Goal: Obtain resource: Download file/media

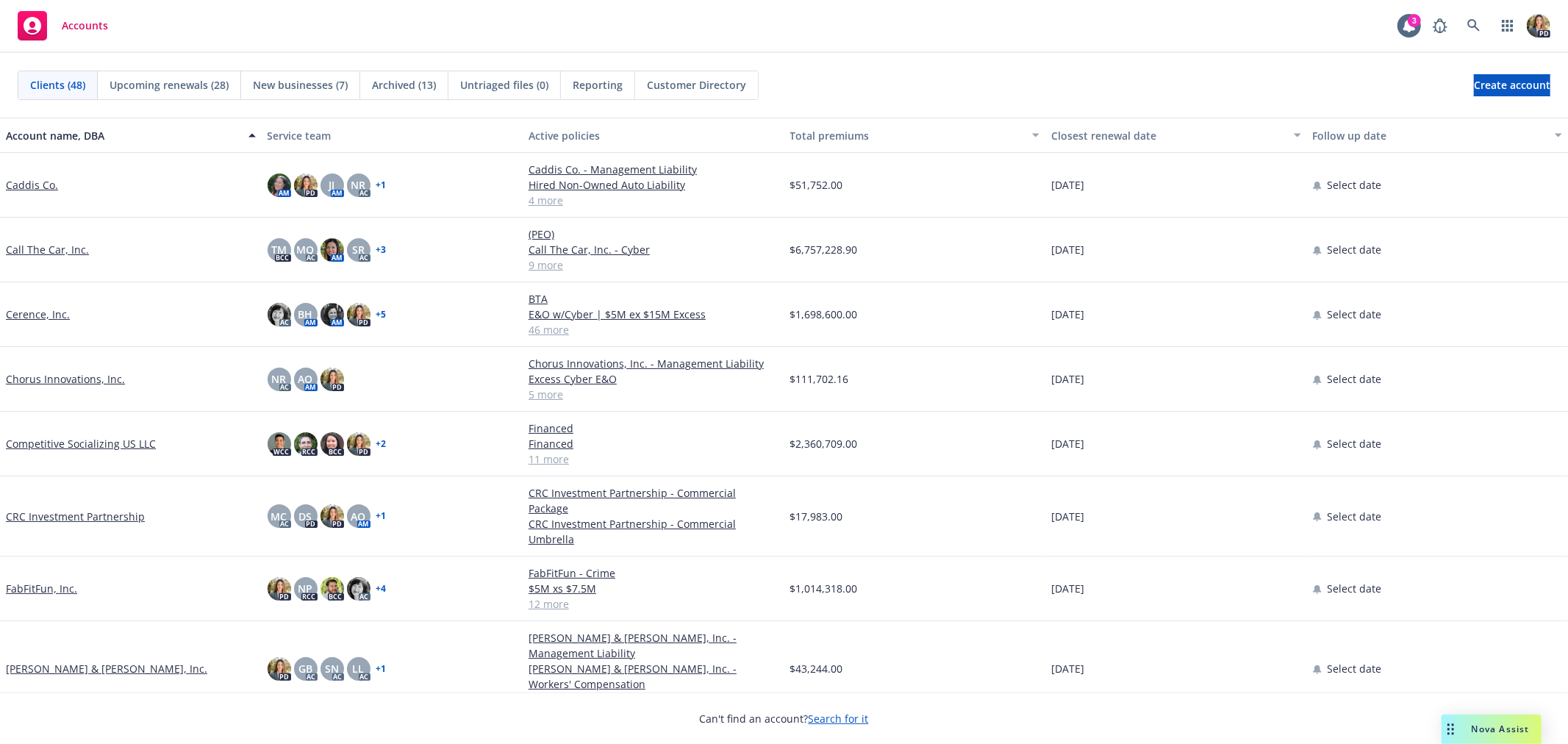
click at [1486, 721] on div "Nova Assist" at bounding box center [1491, 729] width 100 height 30
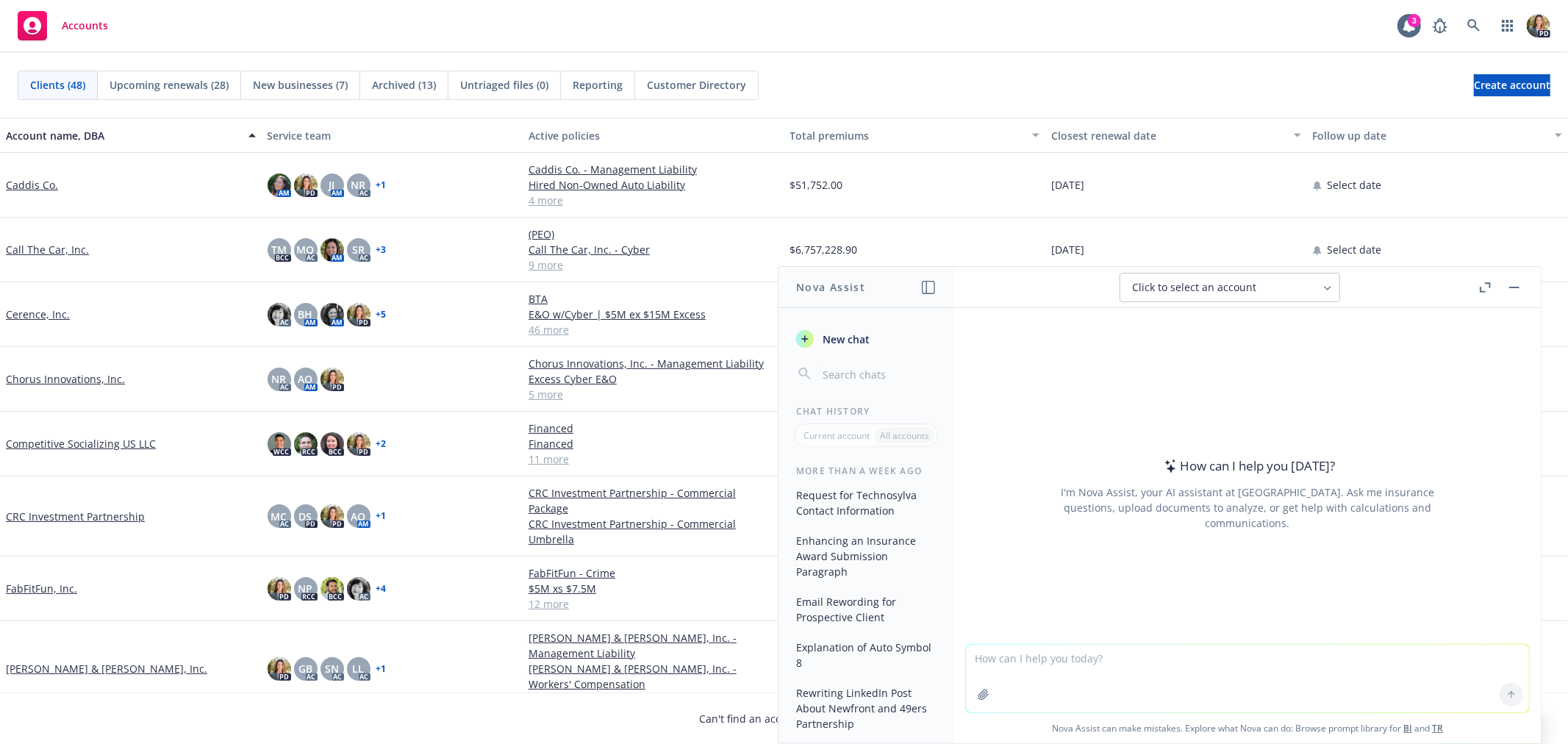
click at [1025, 662] on textarea at bounding box center [1246, 678] width 563 height 67
type textarea "What insurance companies is Newfront appointed with that would provide workers …"
click at [1506, 693] on icon at bounding box center [1511, 694] width 10 height 10
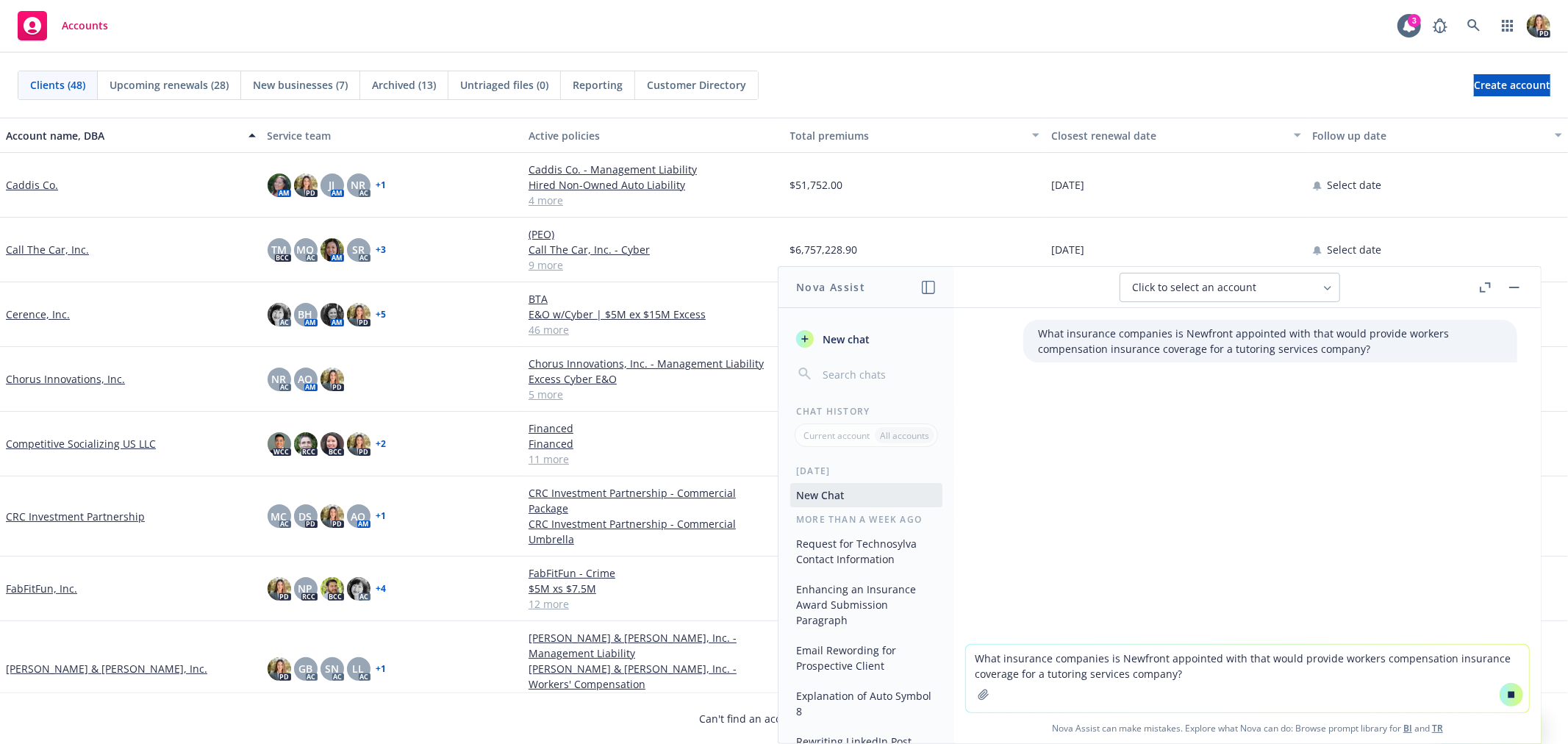
click at [1247, 289] on span "Click to select an account" at bounding box center [1194, 287] width 124 height 15
type input "heytutor"
click at [1259, 289] on div "Click to select an account" at bounding box center [1221, 287] width 178 height 15
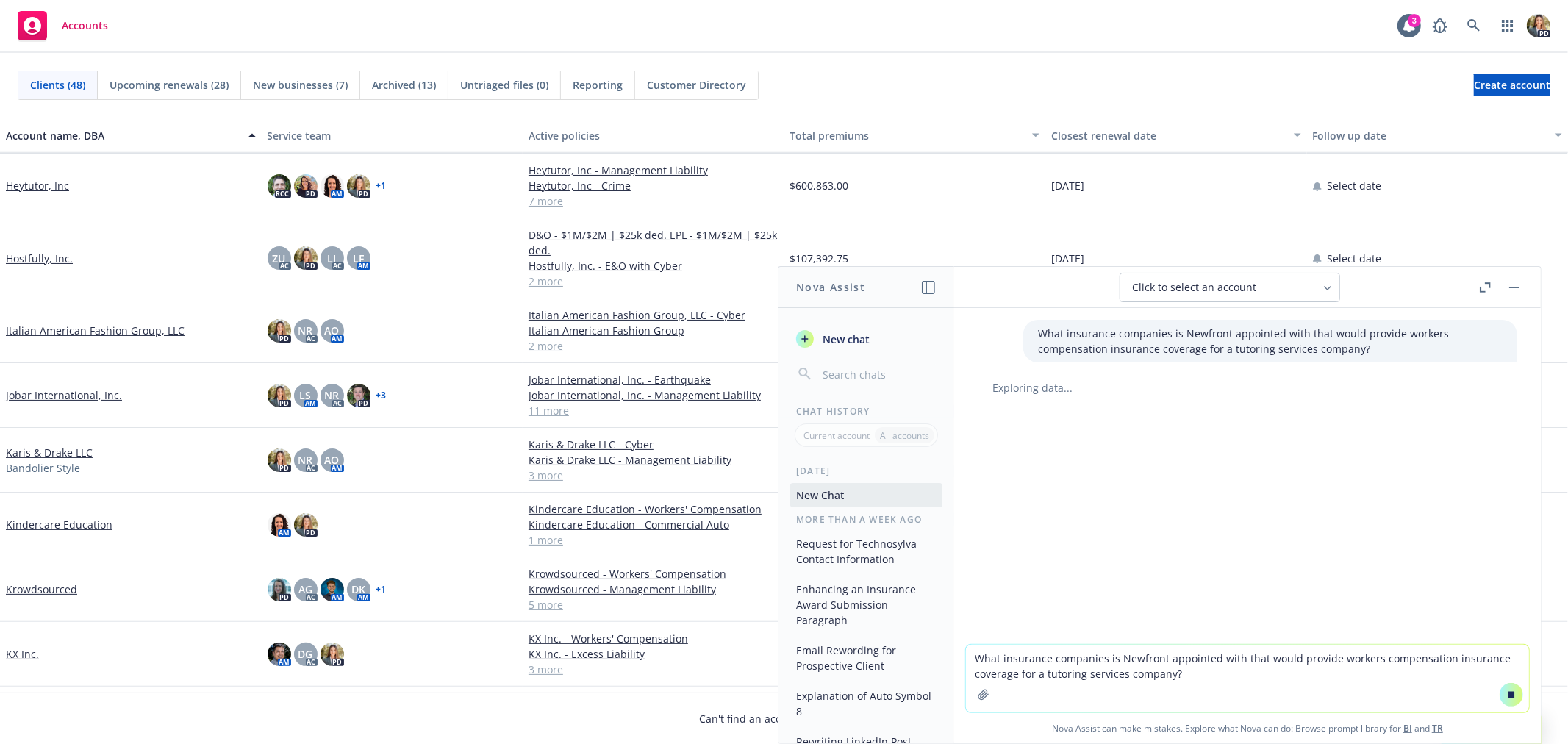
scroll to position [490, 0]
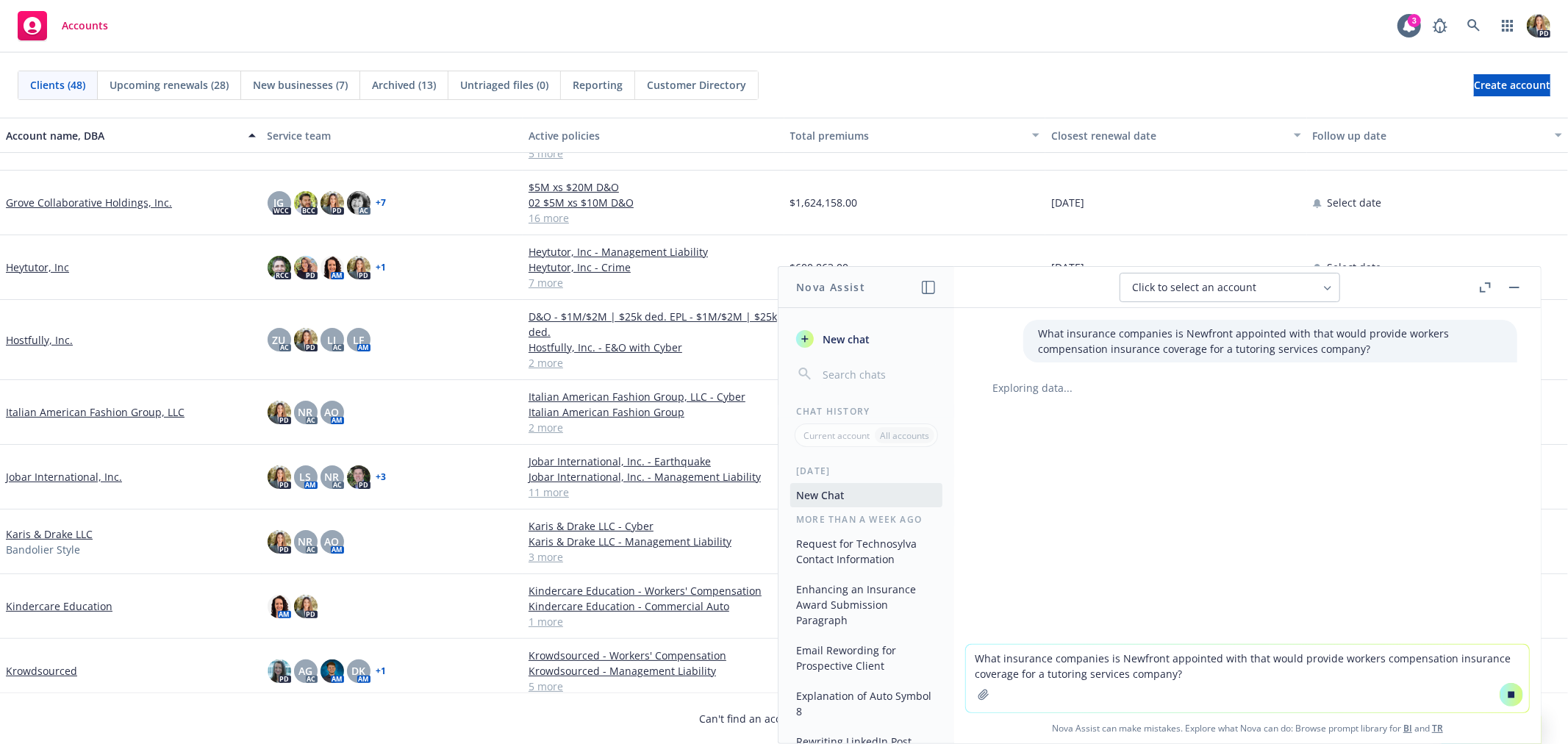
click at [40, 260] on link "Heytutor, Inc" at bounding box center [37, 267] width 63 height 16
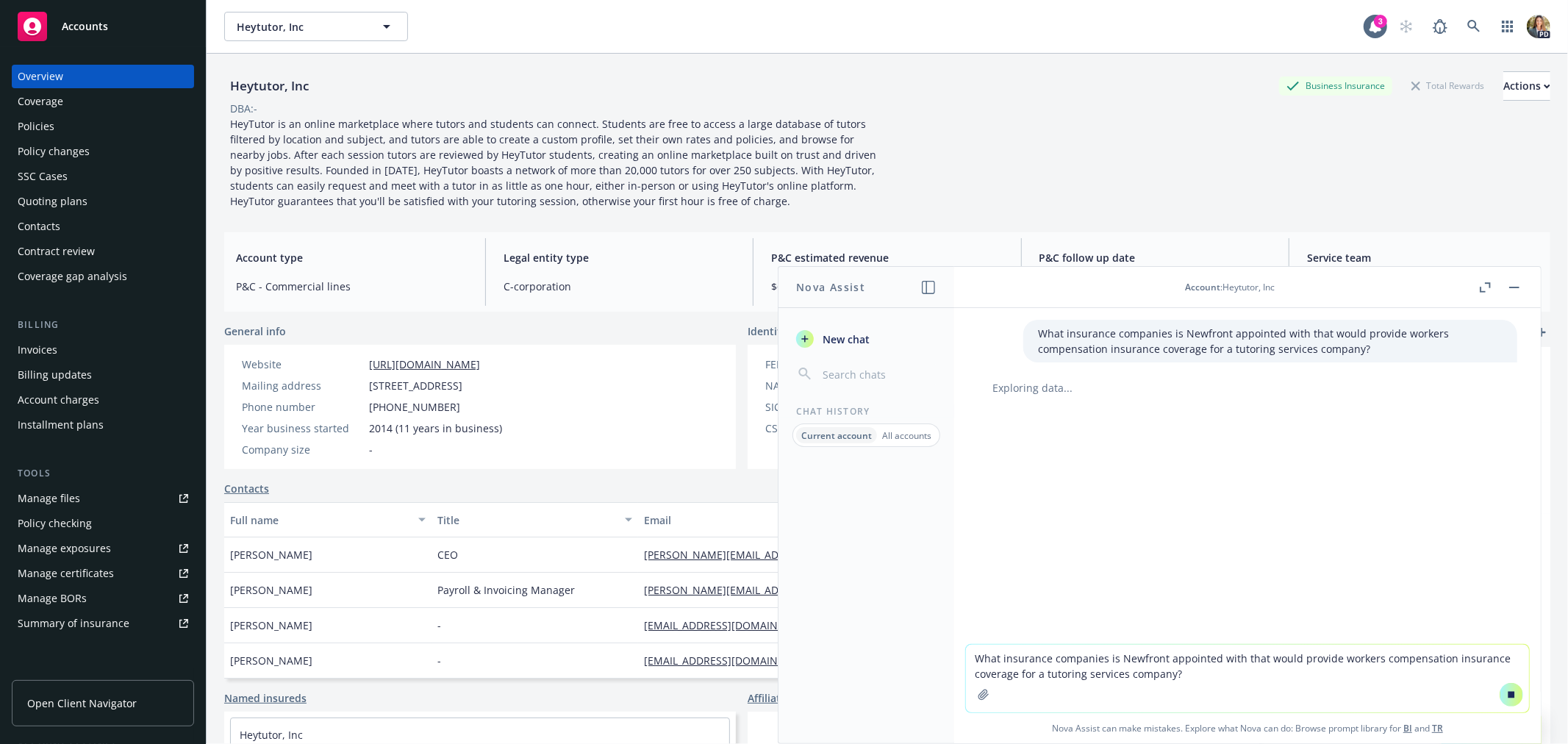
click at [1042, 664] on textarea "What insurance companies is Newfront appointed with that would provide workers …" at bounding box center [1246, 678] width 563 height 67
type textarea "Using this account's SIC codes (HeyTutor)"
click at [1507, 700] on button at bounding box center [1511, 694] width 23 height 23
click at [1508, 694] on icon at bounding box center [1511, 693] width 6 height 3
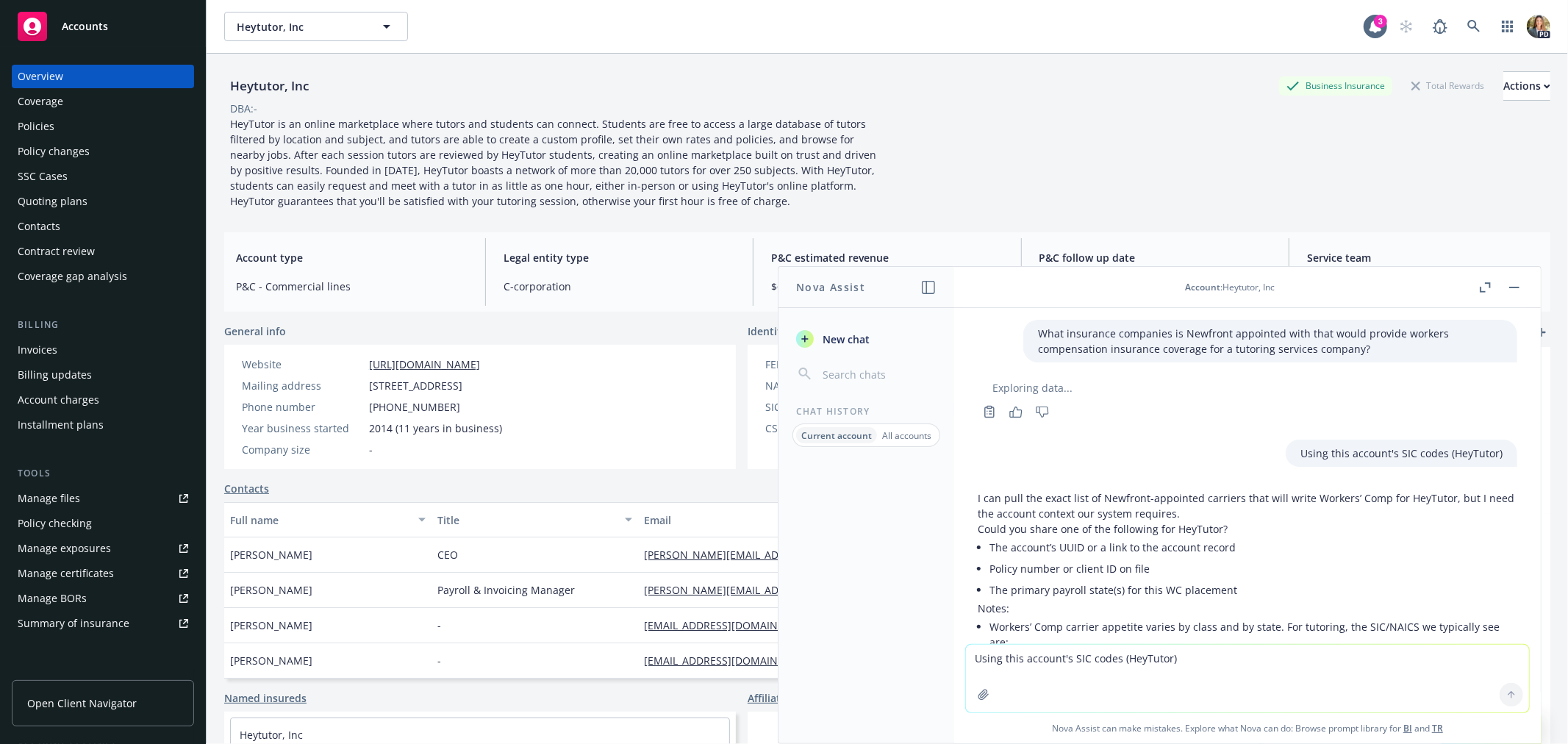
scroll to position [81, 0]
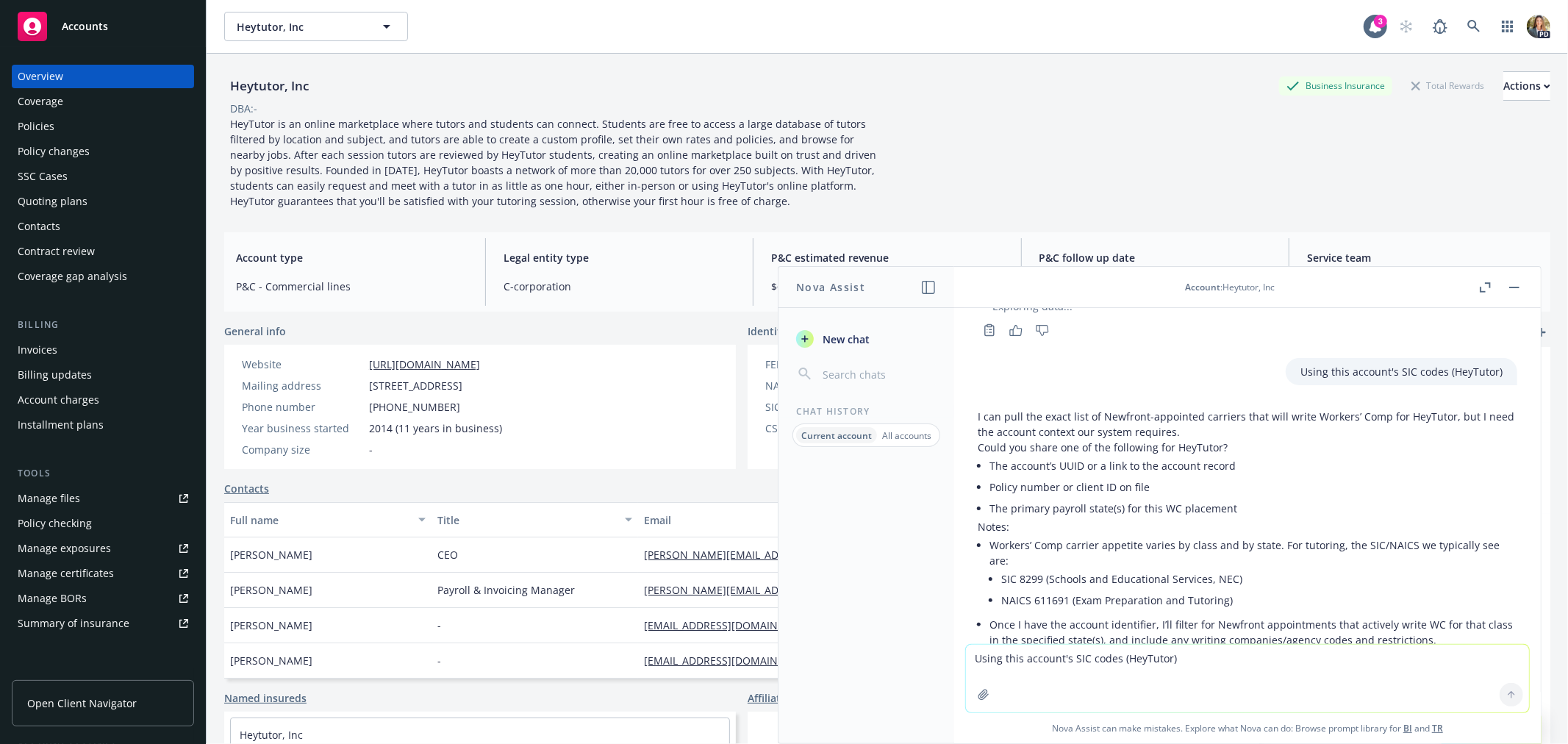
click at [107, 83] on div "Overview" at bounding box center [103, 76] width 171 height 23
click at [1037, 665] on textarea "Using this account's SIC codes (HeyTutor)" at bounding box center [1246, 678] width 563 height 67
paste textarea "[URL][DOMAIN_NAME]"
type textarea "[URL][DOMAIN_NAME]"
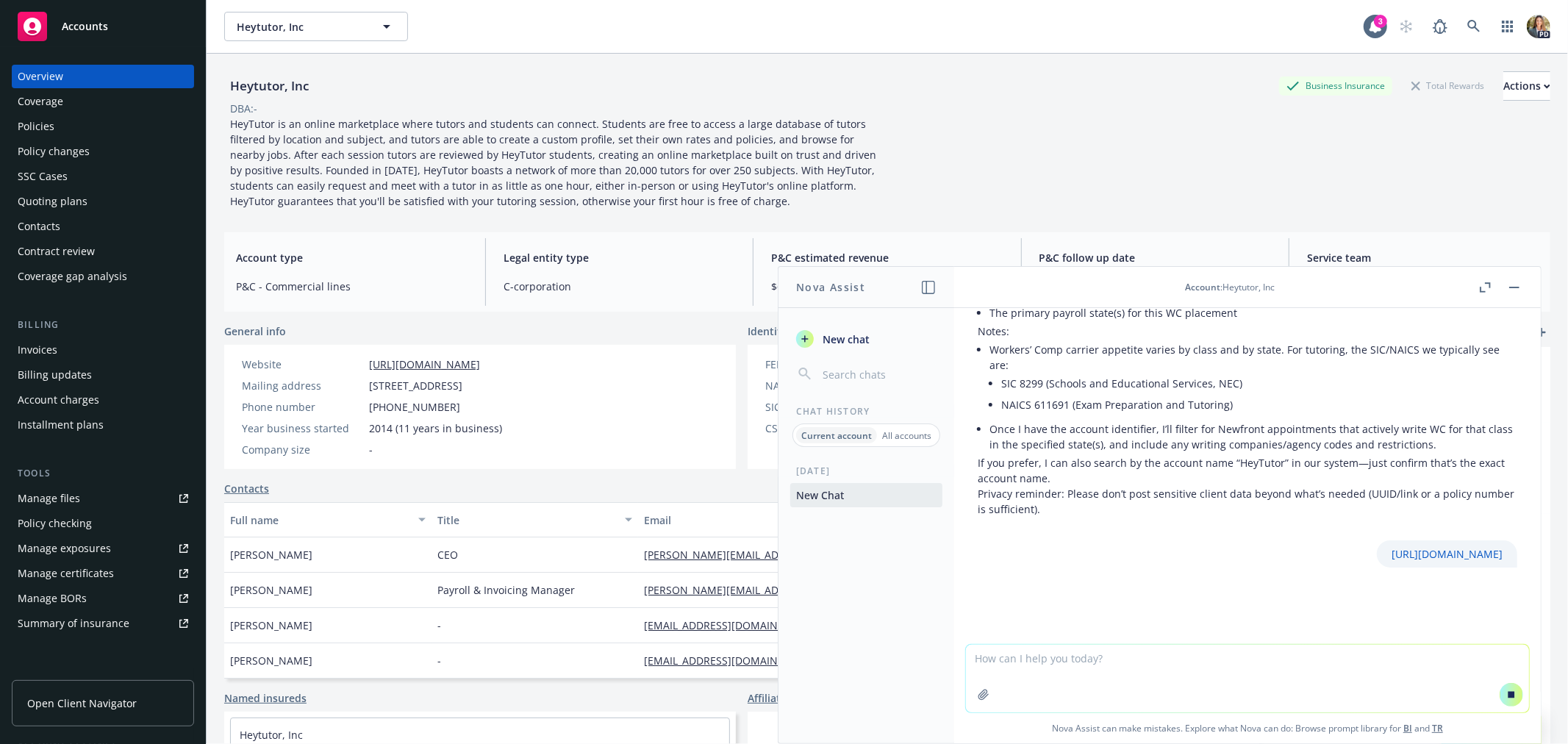
scroll to position [260, 0]
click at [44, 125] on div "Policies" at bounding box center [36, 126] width 37 height 23
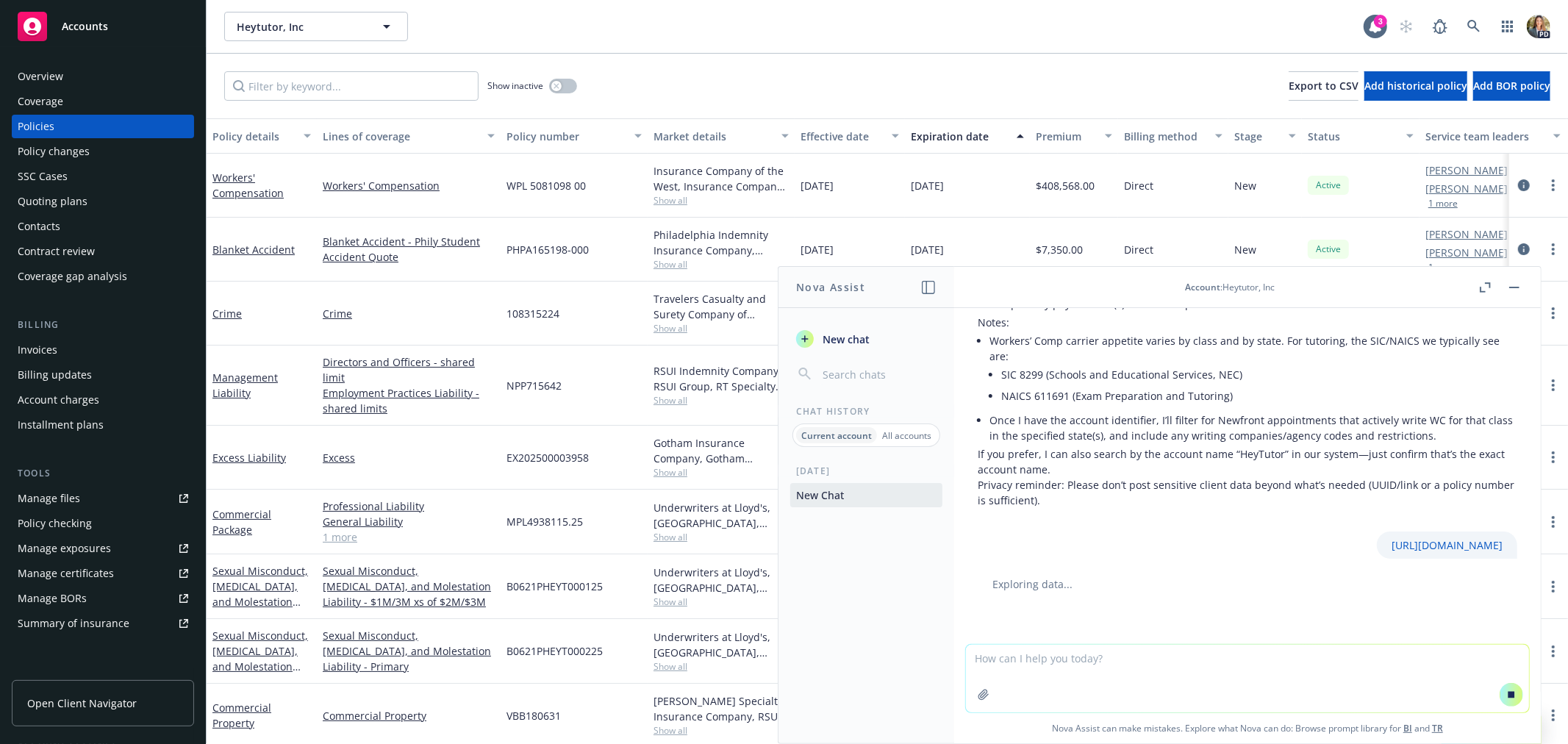
click at [241, 184] on div "Workers' Compensation" at bounding box center [261, 185] width 99 height 30
click at [230, 177] on link "Workers' Compensation" at bounding box center [248, 186] width 71 height 30
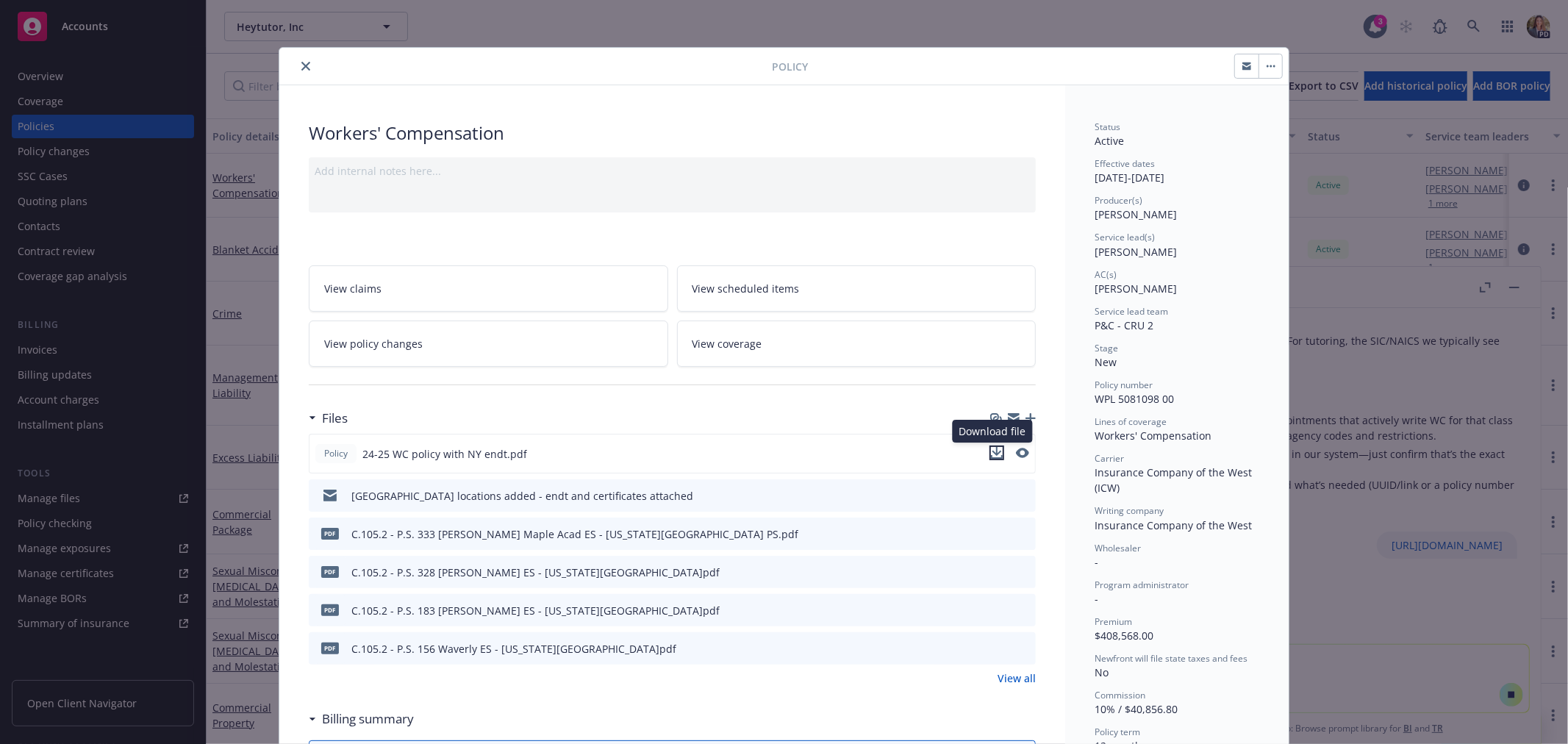
click at [992, 452] on icon "download file" at bounding box center [997, 452] width 9 height 9
click at [1385, 598] on div "Policy Workers' Compensation Add internal notes here... View claims View schedu…" at bounding box center [784, 372] width 1568 height 744
click at [301, 67] on icon "close" at bounding box center [306, 67] width 9 height 9
click at [301, 59] on button "close" at bounding box center [305, 66] width 18 height 18
click at [1361, 658] on div "Policy Workers' Compensation Add internal notes here... View claims View schedu…" at bounding box center [784, 372] width 1568 height 744
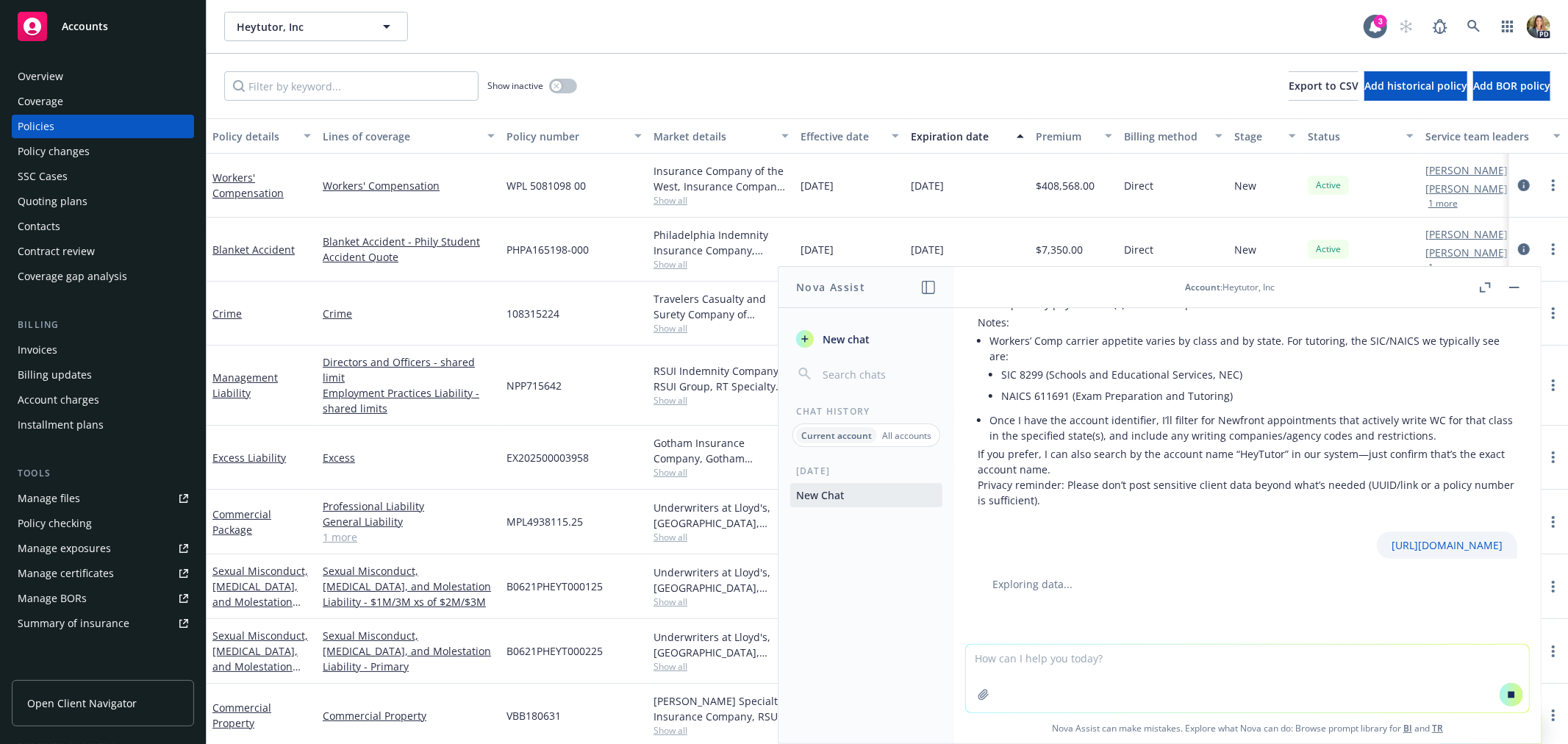
click at [1041, 665] on textarea at bounding box center [1246, 678] width 563 height 67
click at [1026, 659] on textarea "Here is the policy" at bounding box center [1246, 677] width 563 height 69
type textarea "Here is the current policy"
click at [980, 695] on icon "button" at bounding box center [983, 694] width 12 height 12
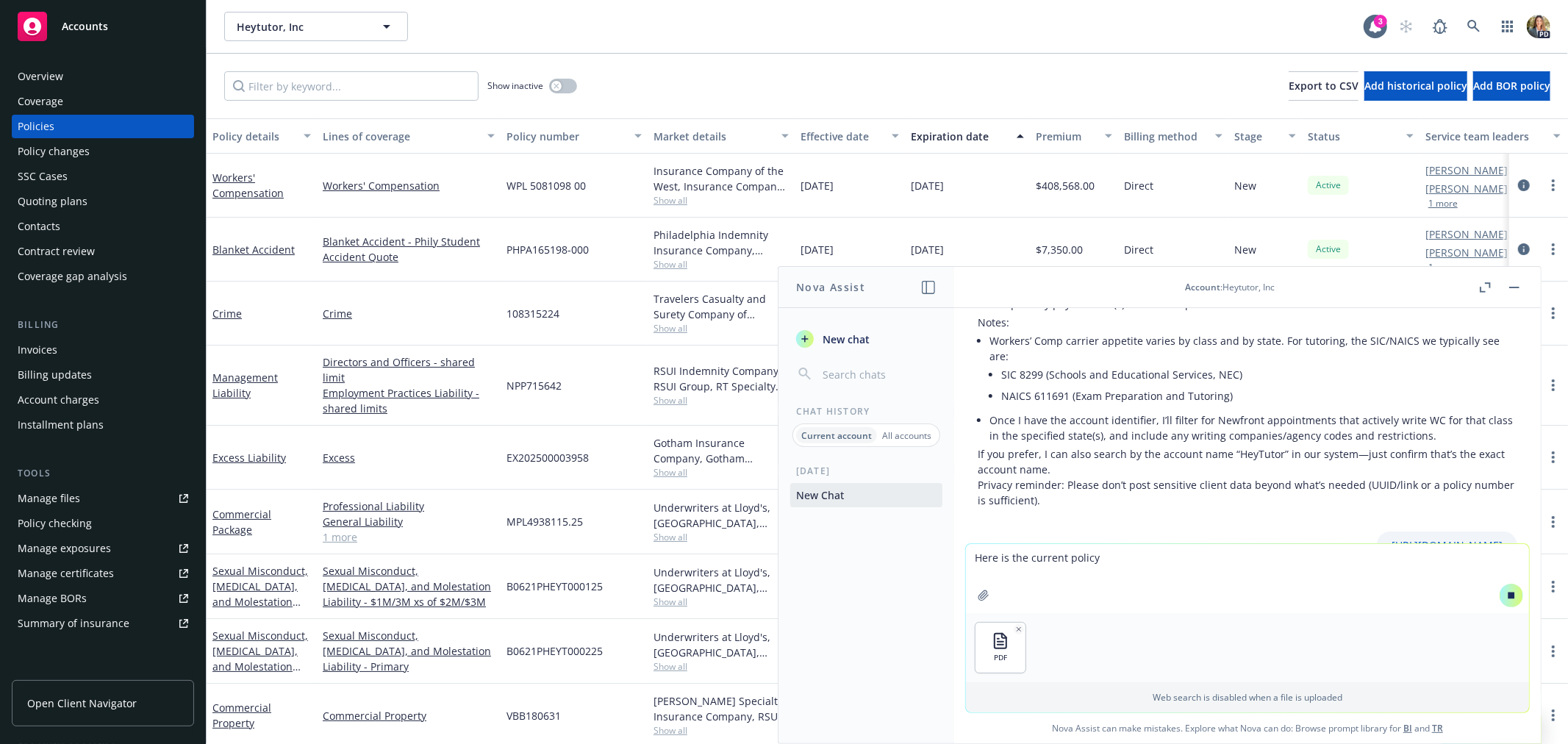
click at [1508, 598] on icon at bounding box center [1511, 594] width 6 height 6
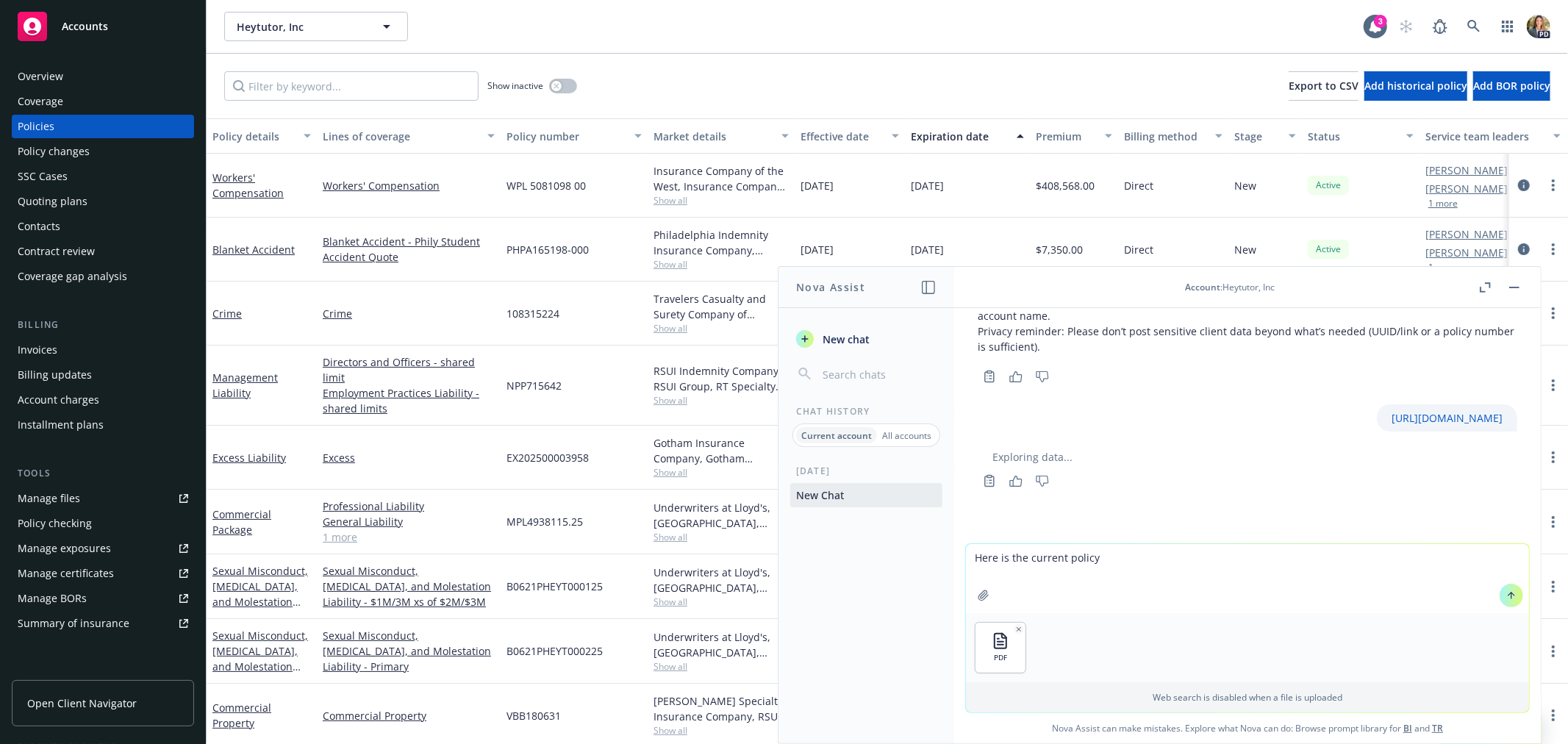
scroll to position [445, 0]
click at [1506, 591] on icon at bounding box center [1511, 595] width 10 height 10
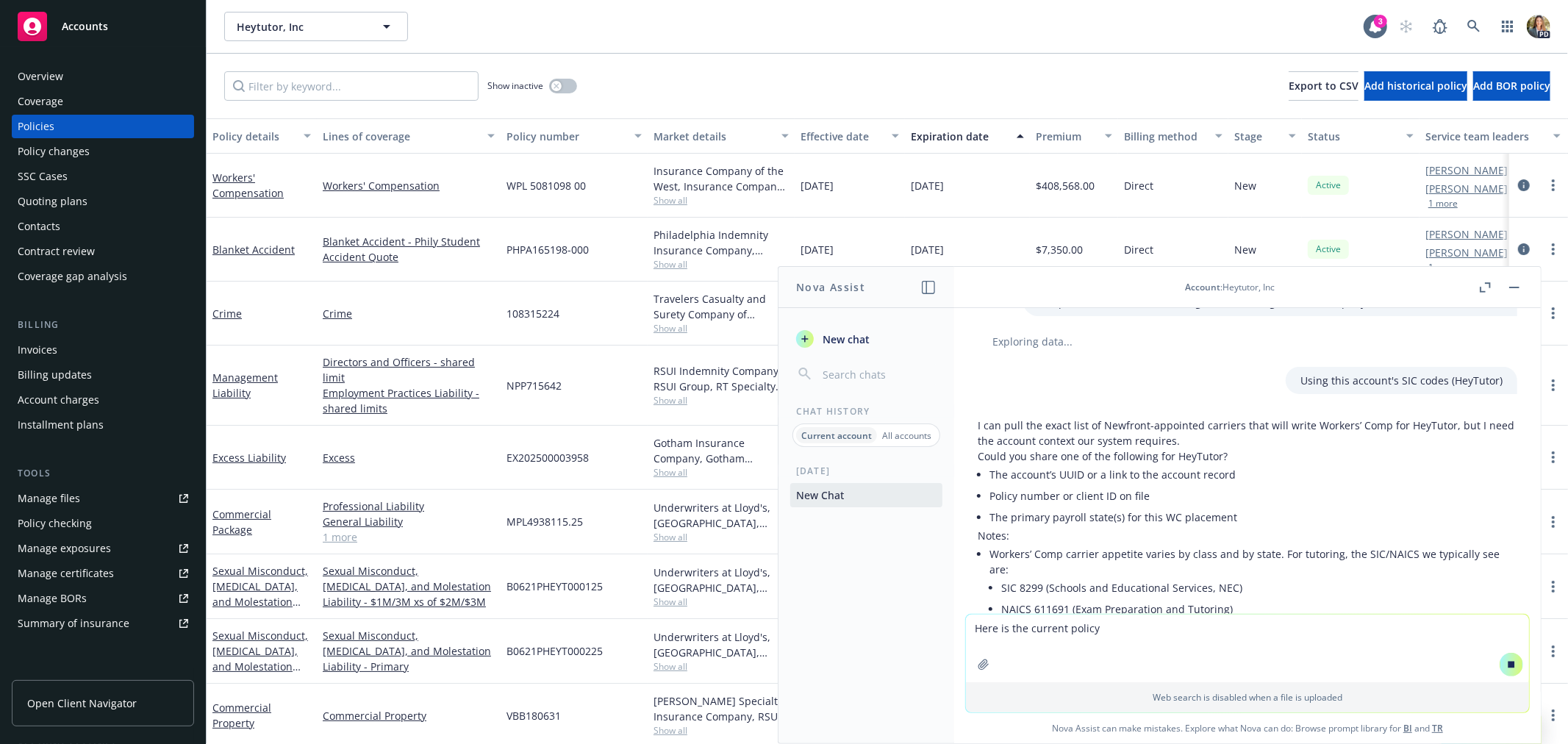
scroll to position [8, 0]
